Goal: Task Accomplishment & Management: Use online tool/utility

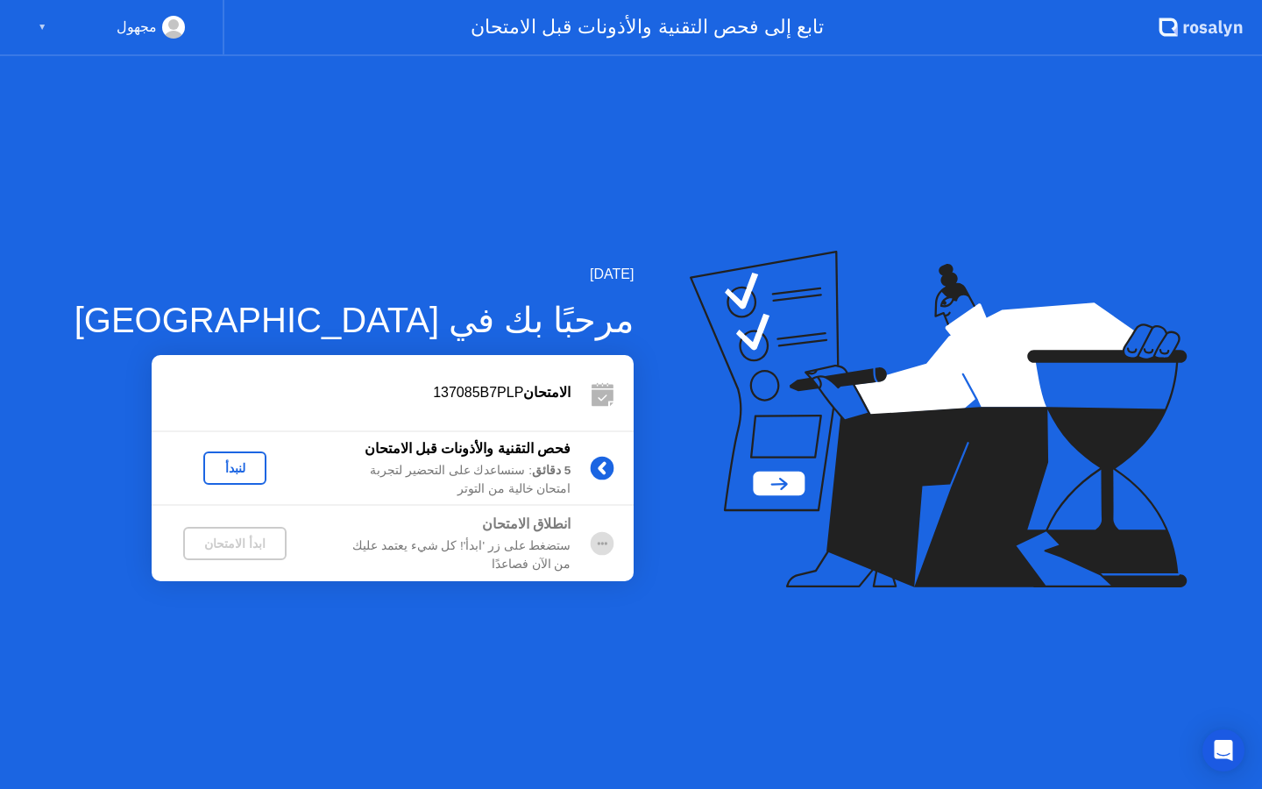
click at [210, 465] on div "لنبدأ" at bounding box center [234, 468] width 49 height 14
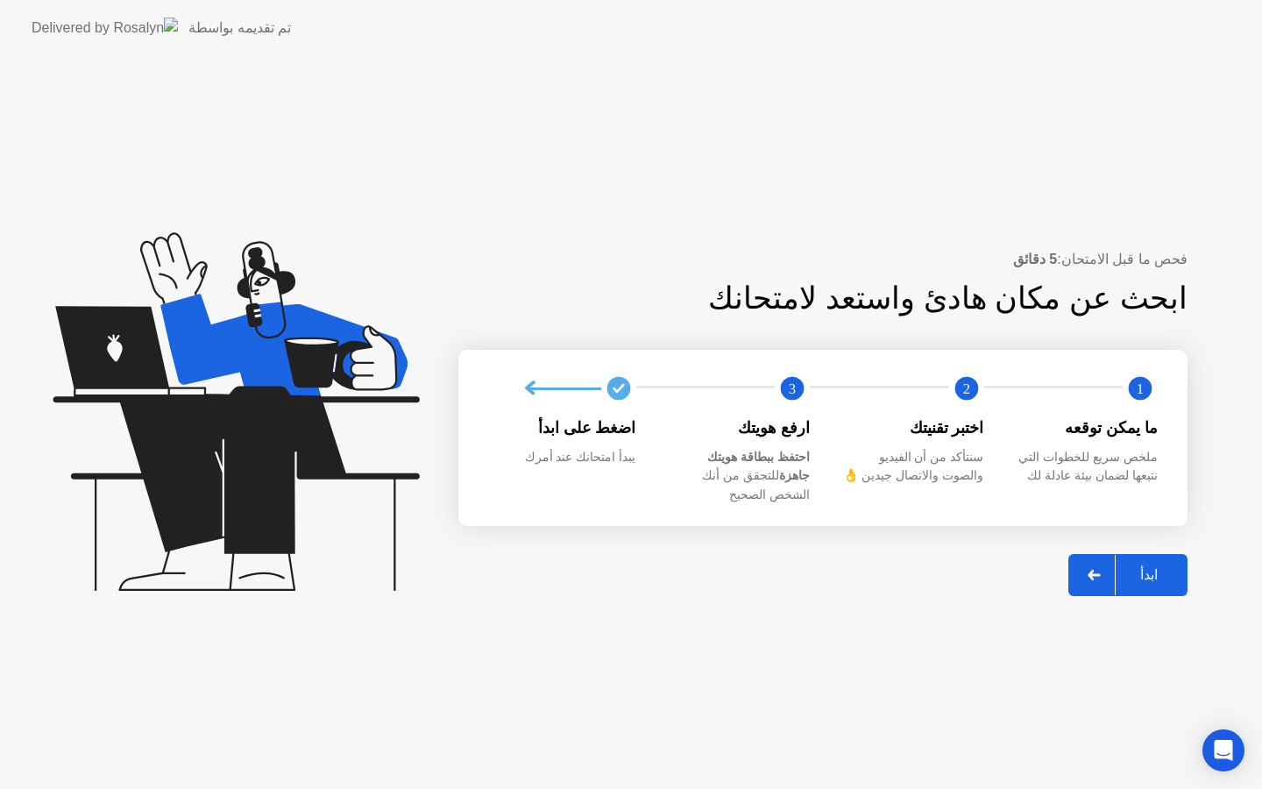
click at [1141, 566] on div "ابدأ" at bounding box center [1149, 574] width 67 height 17
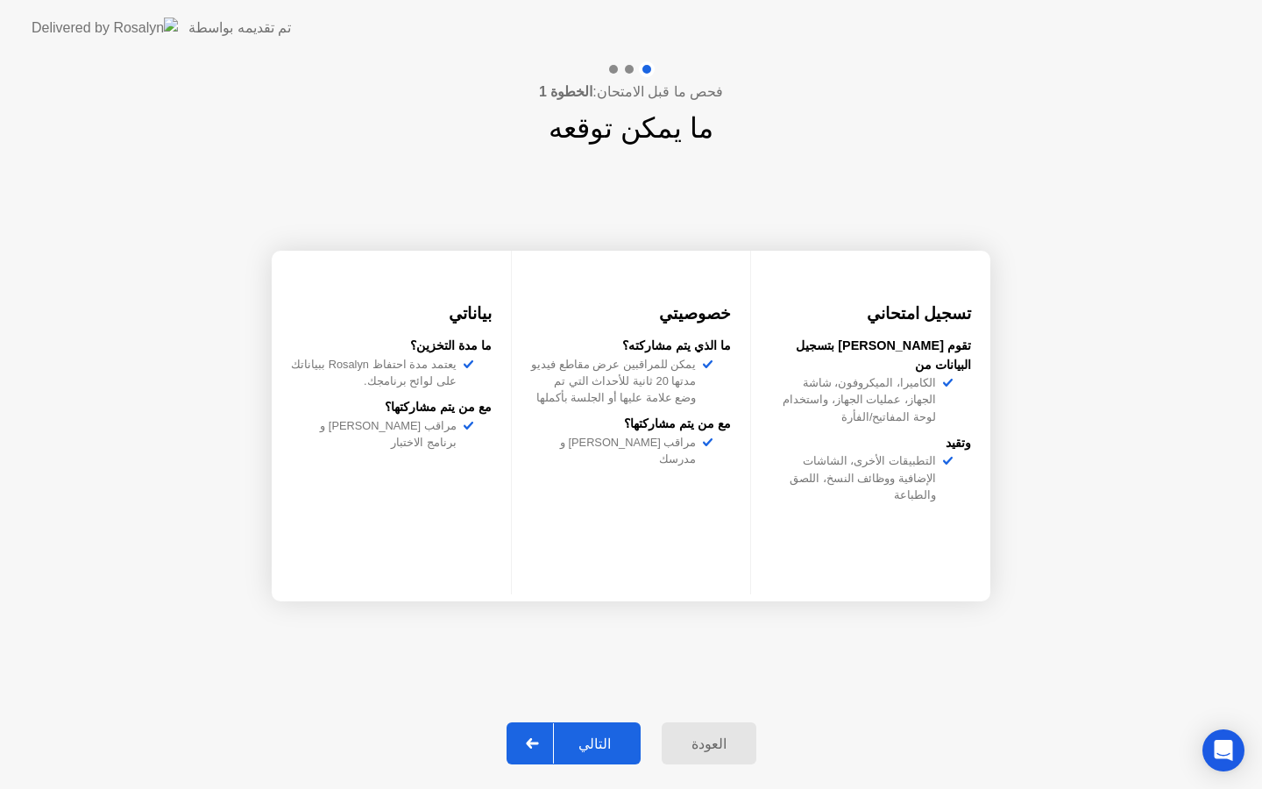
click at [595, 732] on button "التالي" at bounding box center [574, 743] width 134 height 42
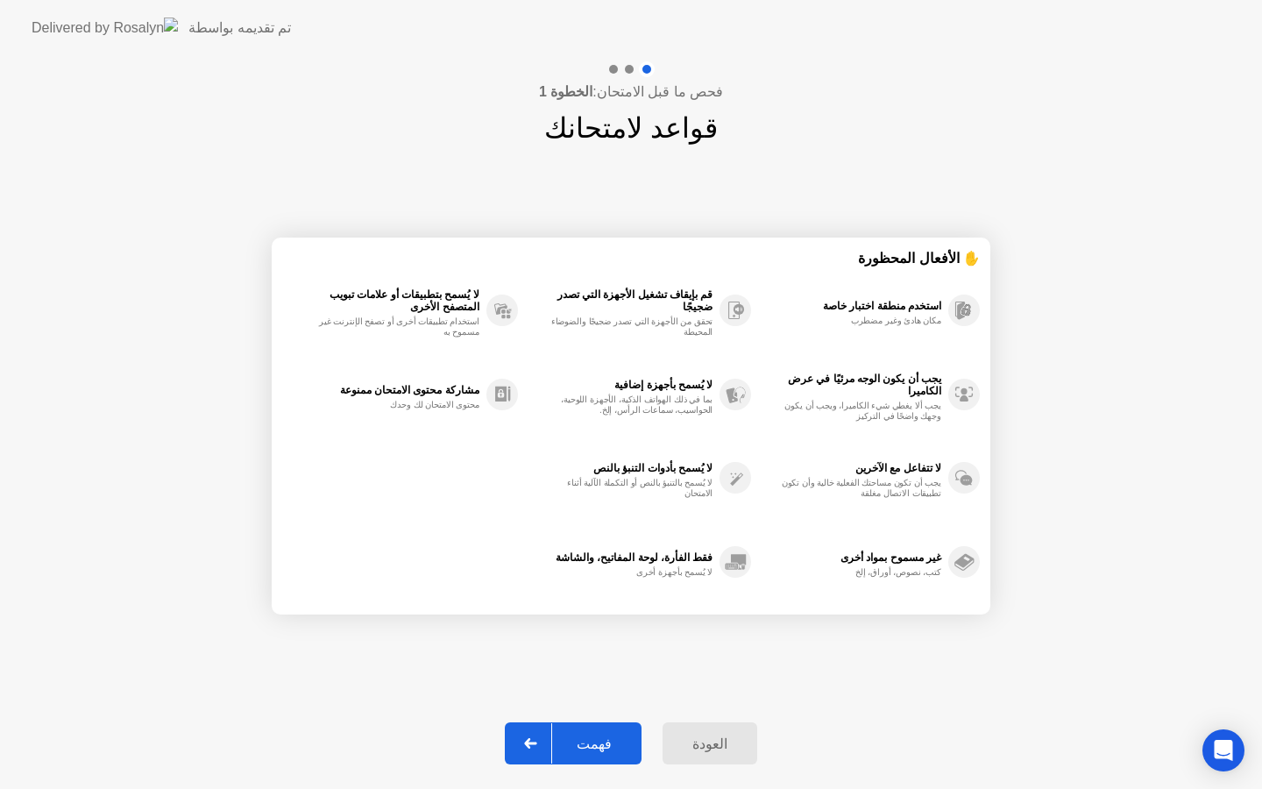
click at [595, 732] on button "فهمت" at bounding box center [573, 743] width 137 height 42
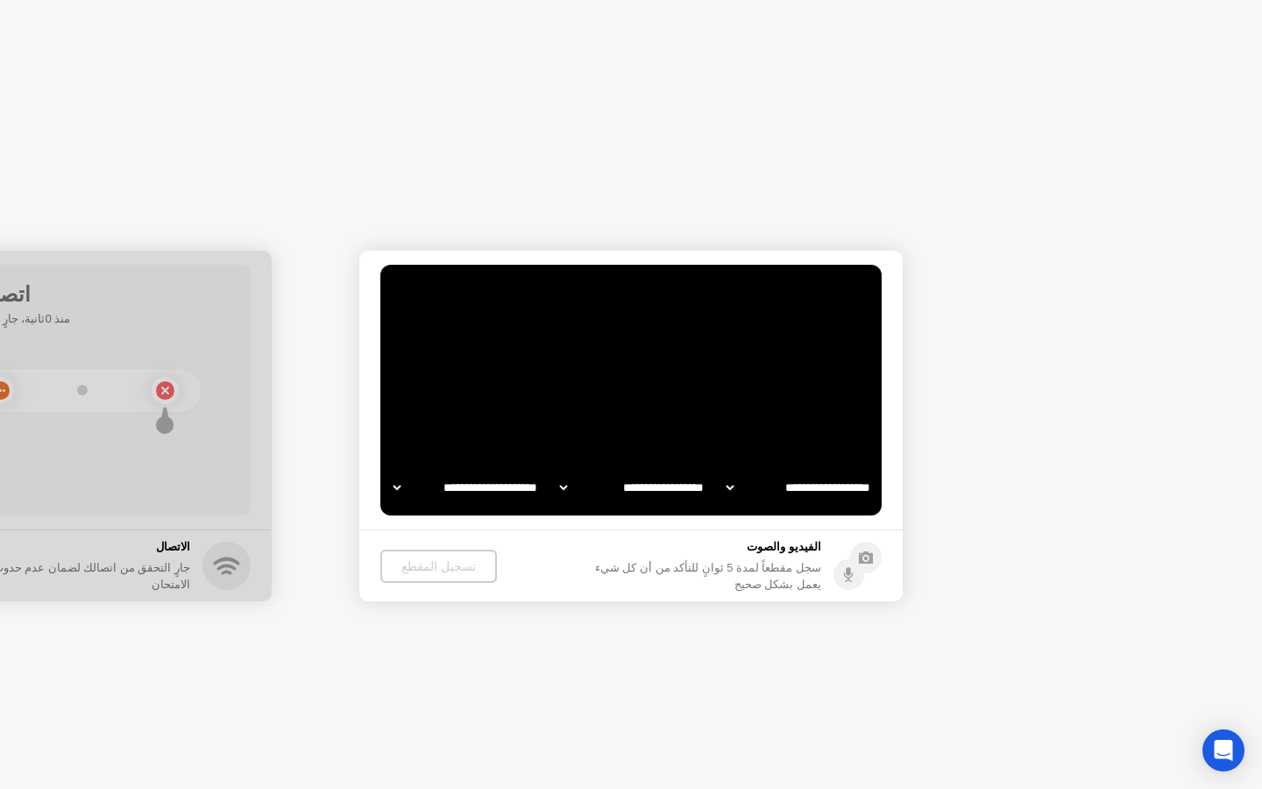
select select "**********"
select select "*******"
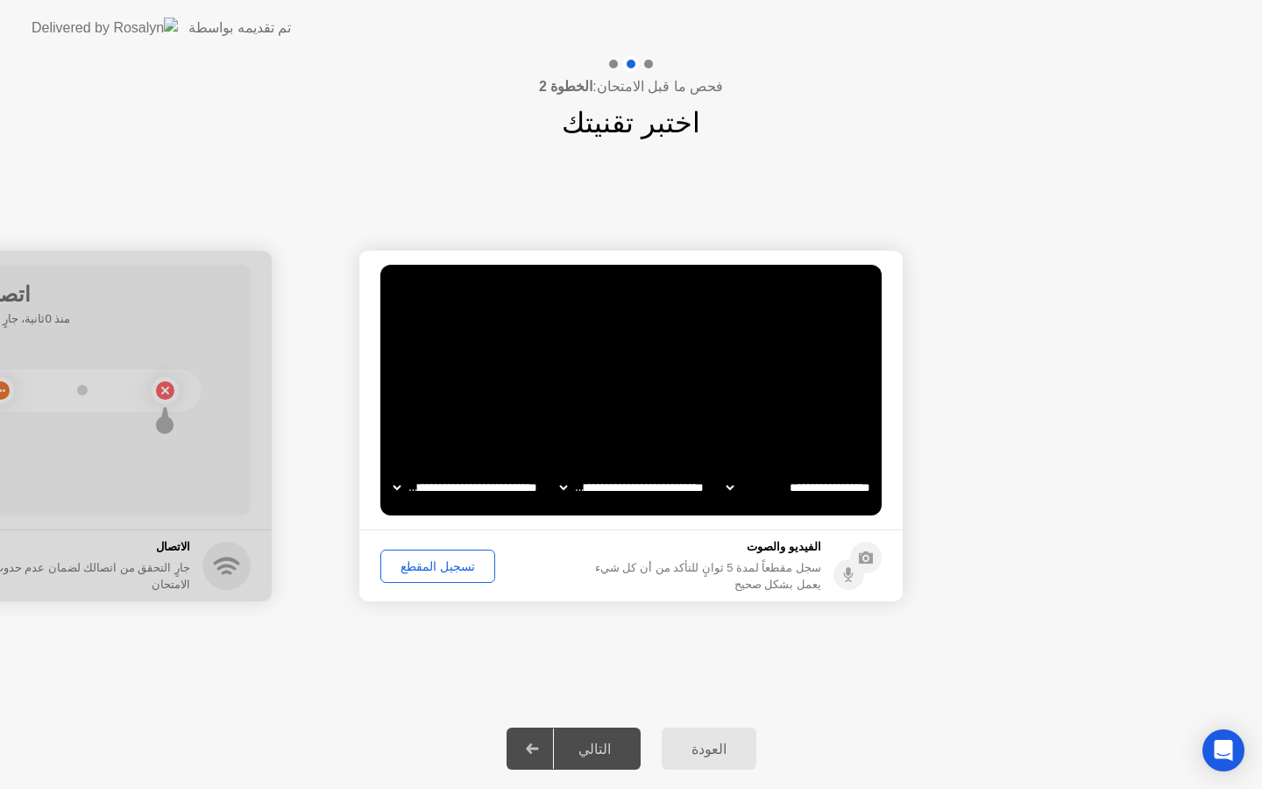
click at [449, 564] on div "تسجيل المقطع" at bounding box center [438, 566] width 103 height 14
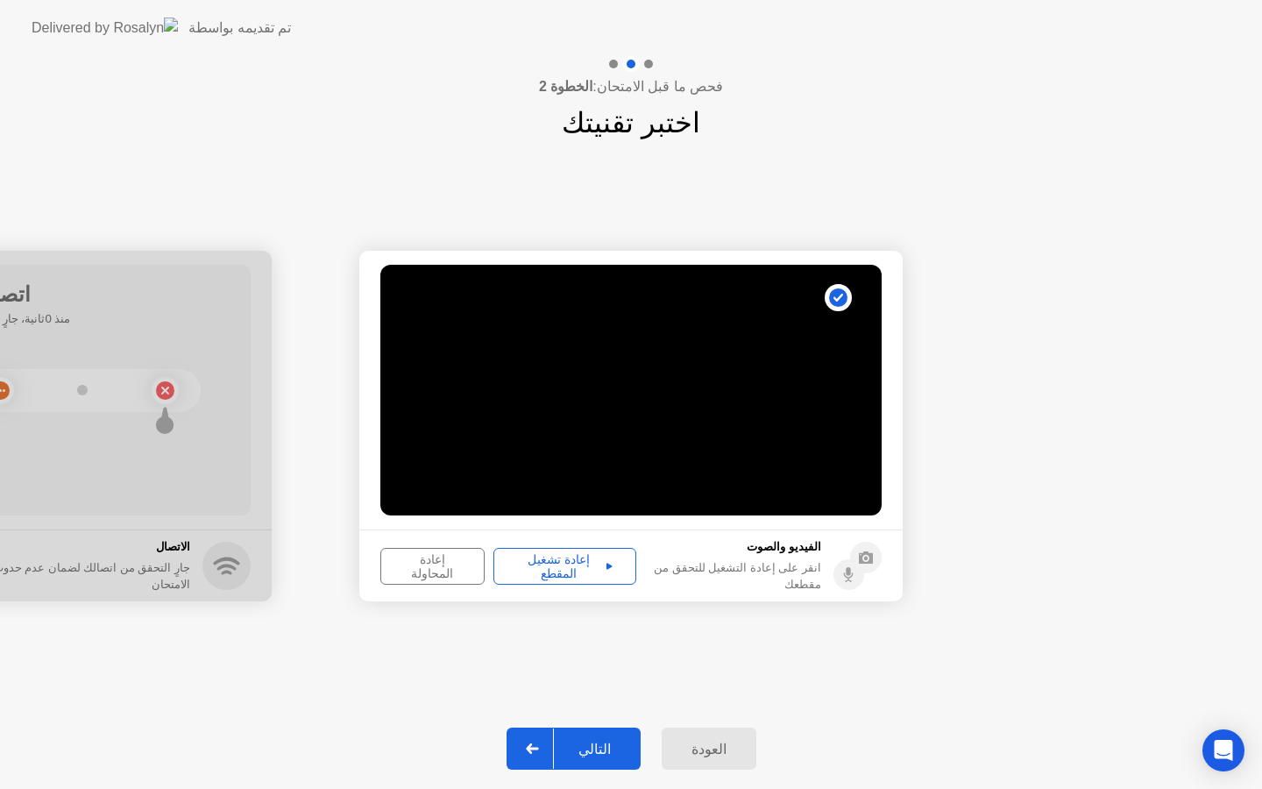
click at [585, 750] on div "التالي" at bounding box center [595, 749] width 82 height 17
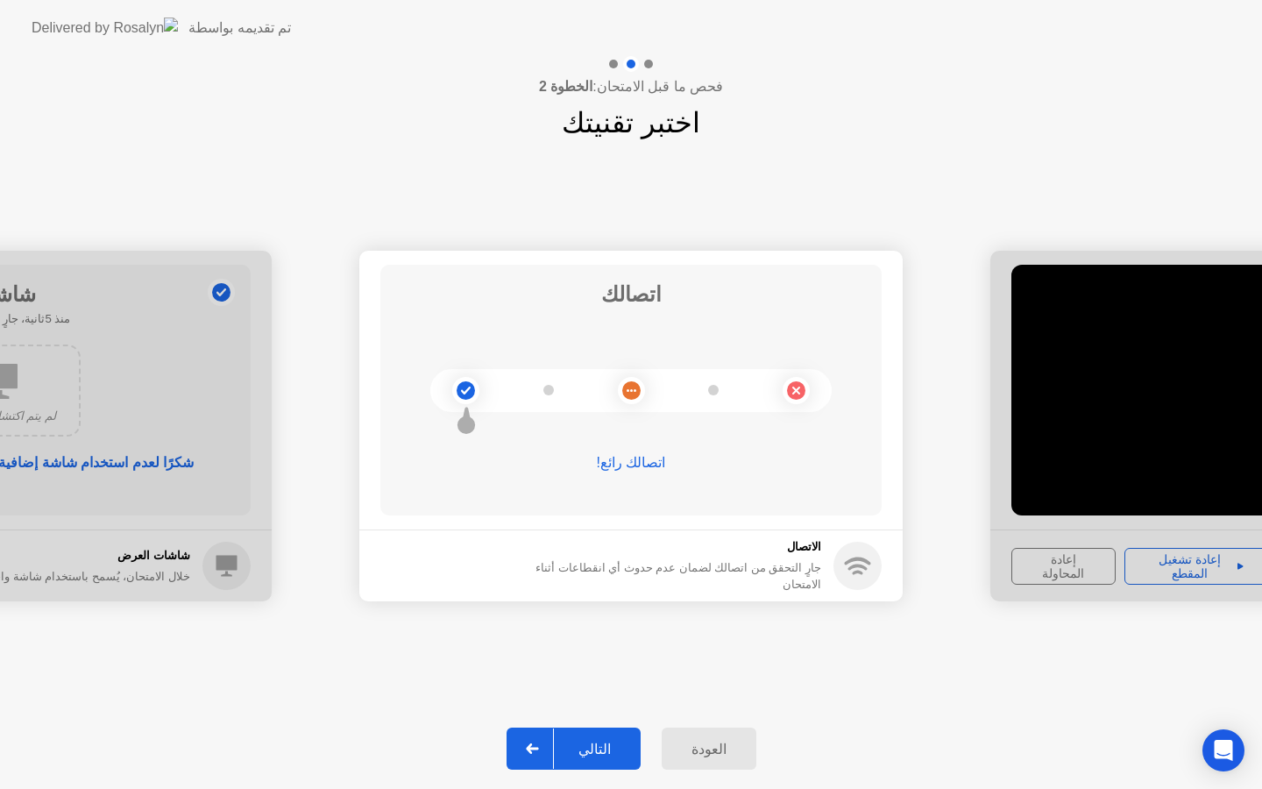
click at [597, 750] on div "التالي" at bounding box center [595, 749] width 82 height 17
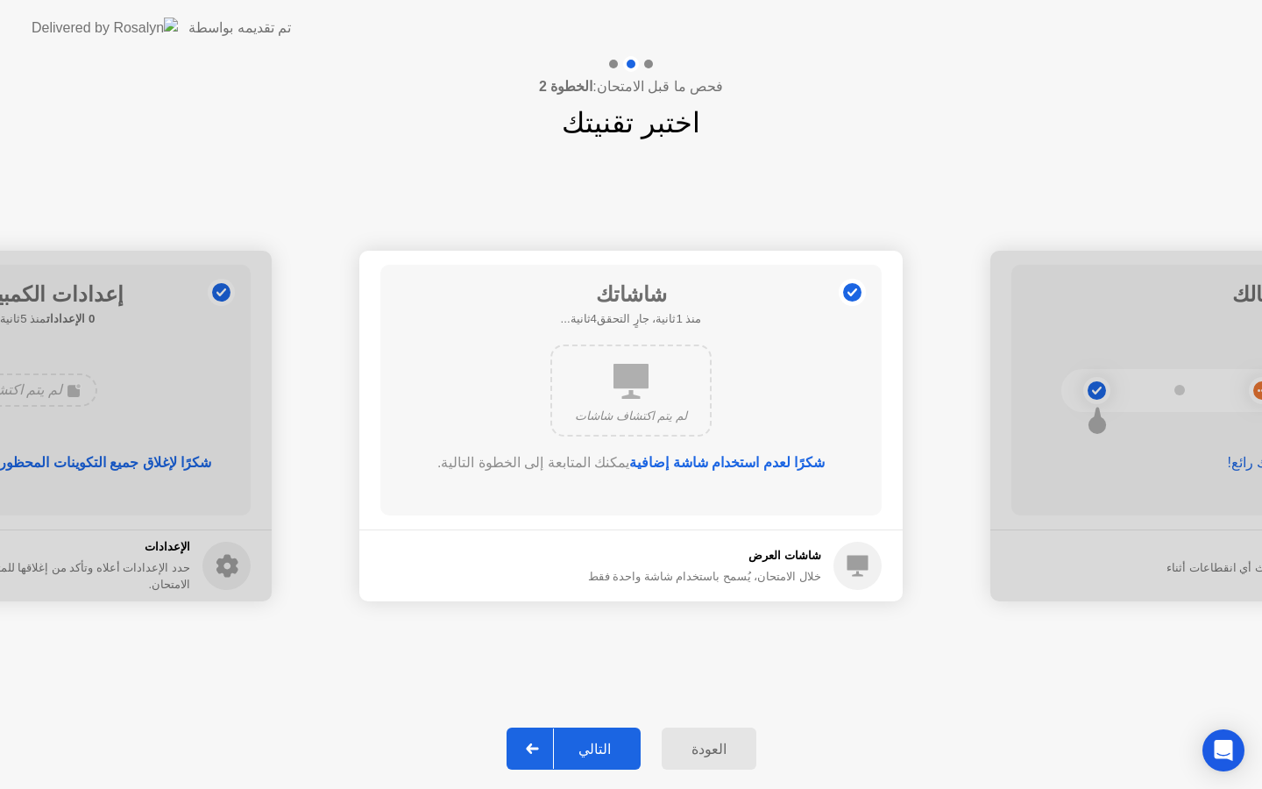
click at [597, 750] on div "التالي" at bounding box center [595, 749] width 82 height 17
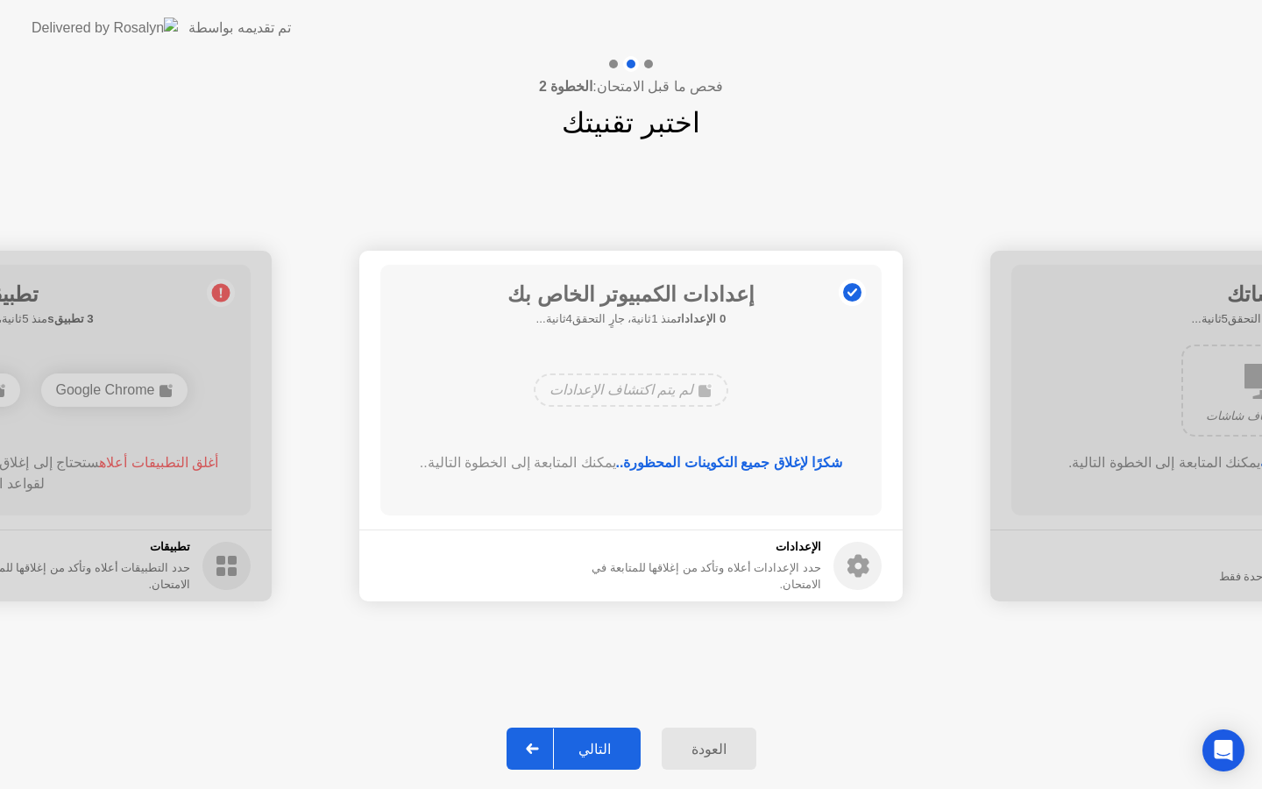
click at [597, 750] on div "التالي" at bounding box center [595, 749] width 82 height 17
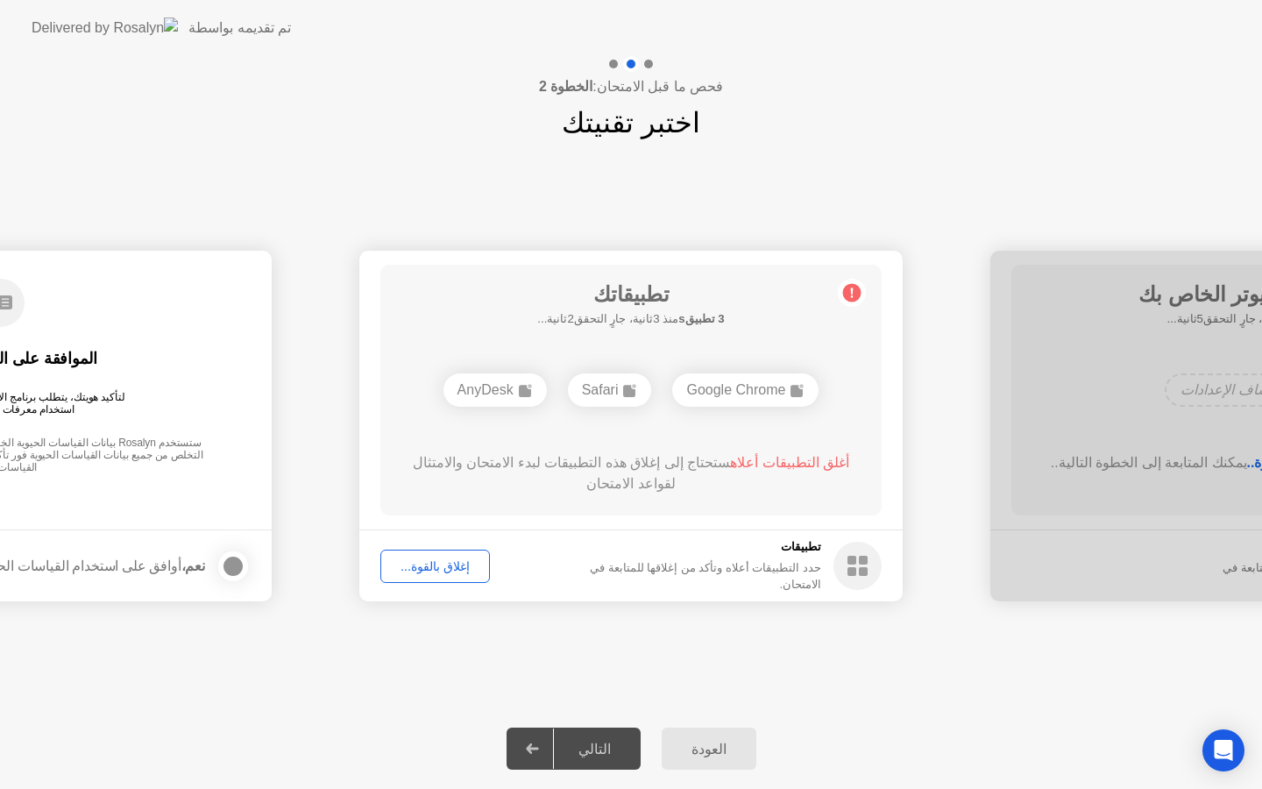
click at [450, 571] on div "إغلاق بالقوة..." at bounding box center [435, 566] width 97 height 14
click at [440, 563] on div "إغلاق بالقوة..." at bounding box center [435, 566] width 97 height 14
